Goal: Check status: Check status

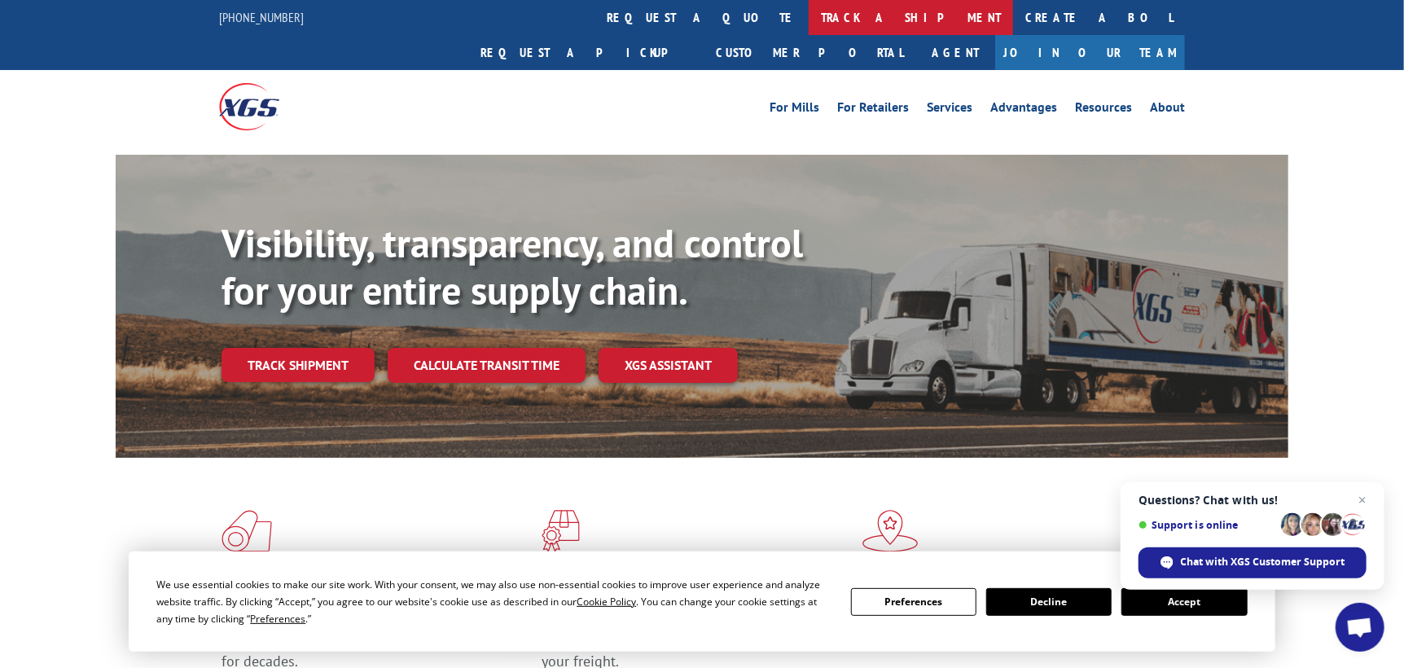
click at [809, 29] on link "track a shipment" at bounding box center [911, 17] width 204 height 35
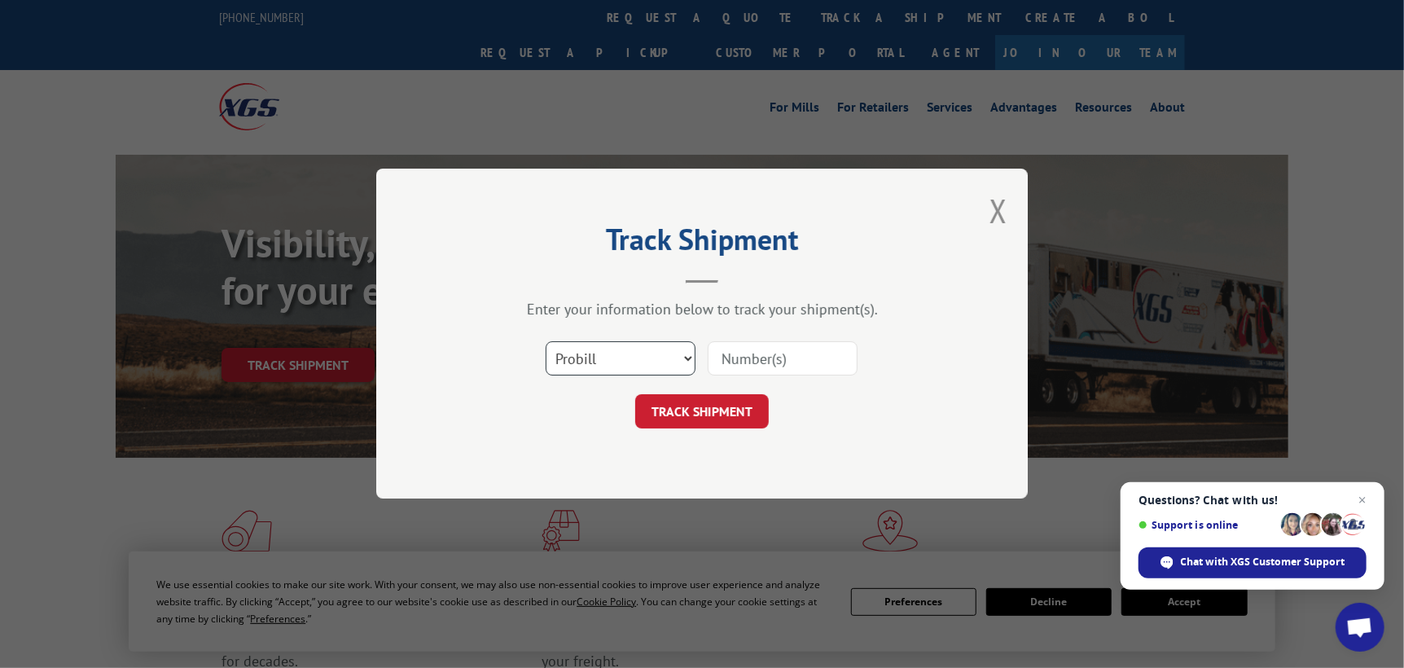
click at [645, 354] on select "Select category... Probill BOL PO" at bounding box center [621, 359] width 150 height 34
select select "po"
click at [546, 342] on select "Select category... Probill BOL PO" at bounding box center [621, 359] width 150 height 34
click at [763, 355] on input at bounding box center [783, 359] width 150 height 34
type input "ST09910"
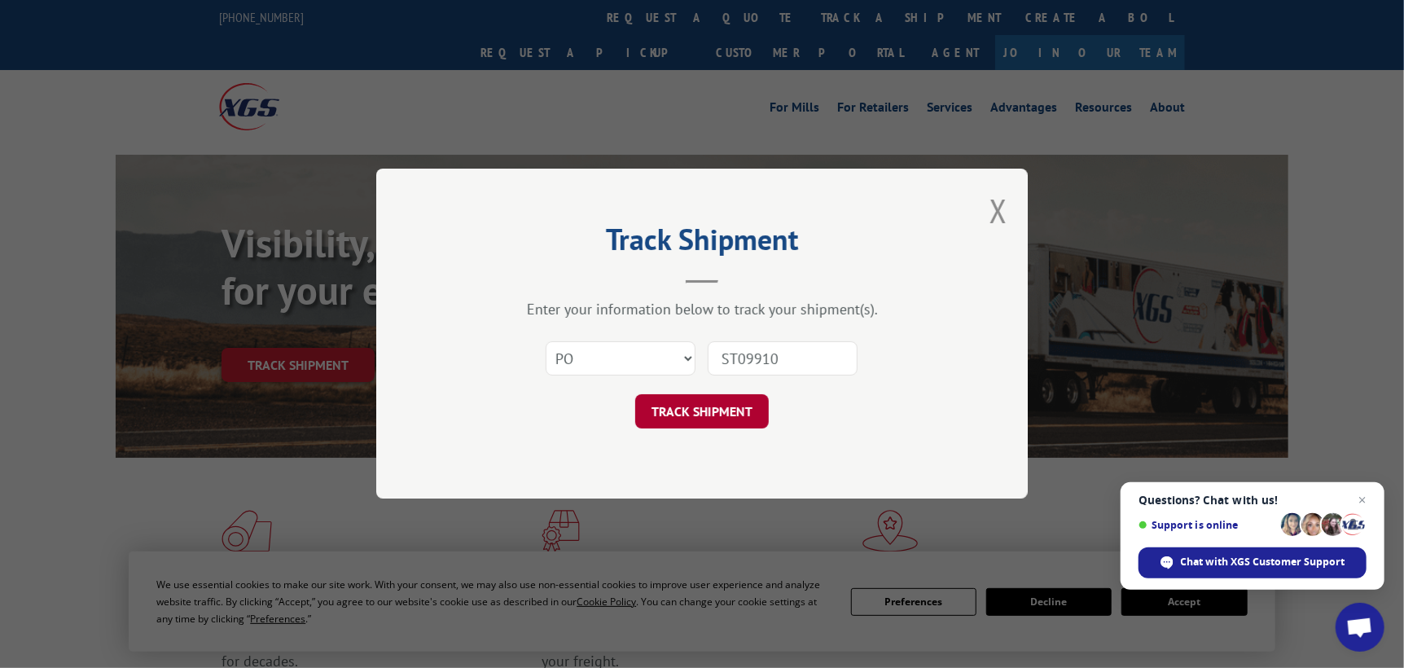
click at [745, 415] on button "TRACK SHIPMENT" at bounding box center [702, 412] width 134 height 34
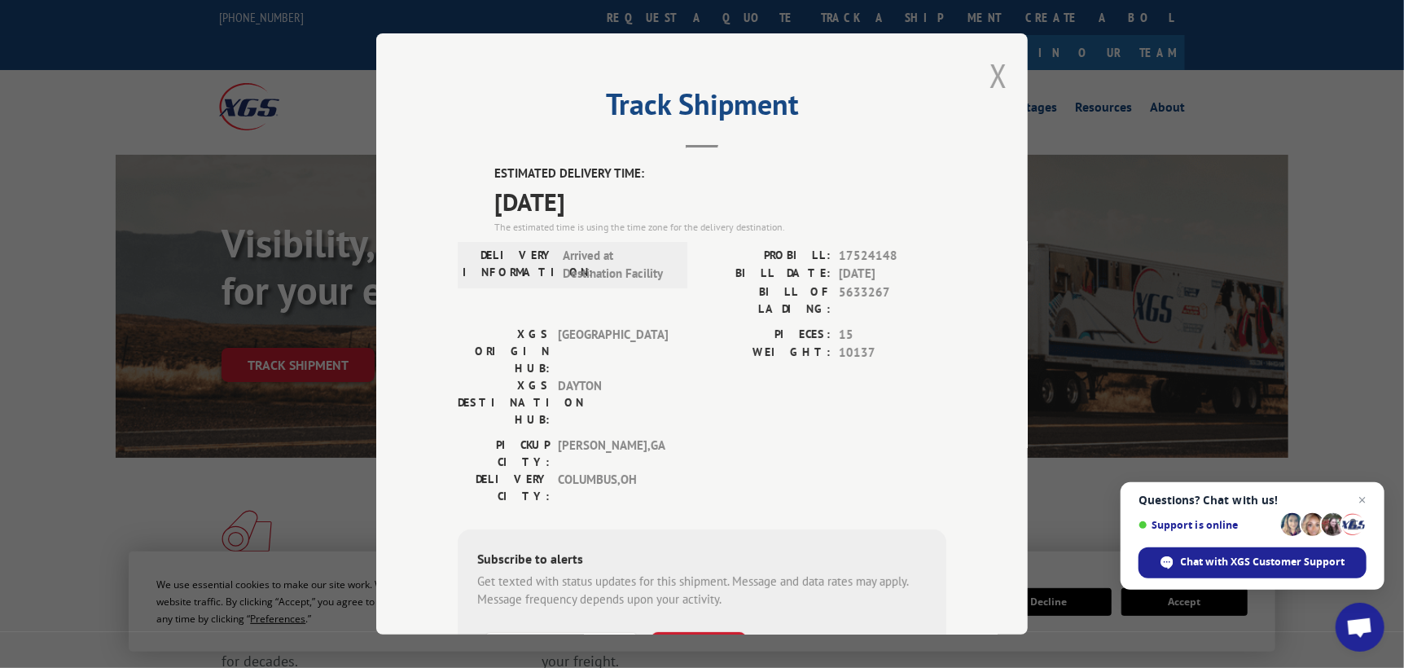
click at [994, 65] on button "Close modal" at bounding box center [999, 75] width 18 height 43
